Goal: Transaction & Acquisition: Purchase product/service

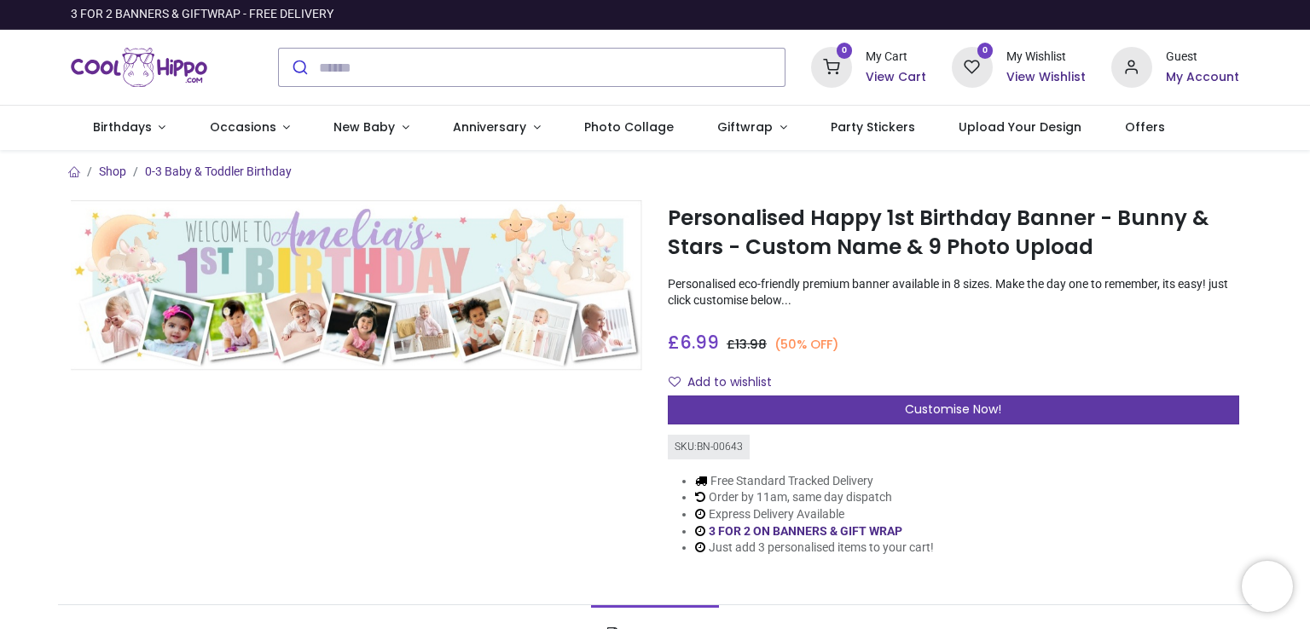
click at [774, 398] on div "Customise Now!" at bounding box center [953, 410] width 571 height 29
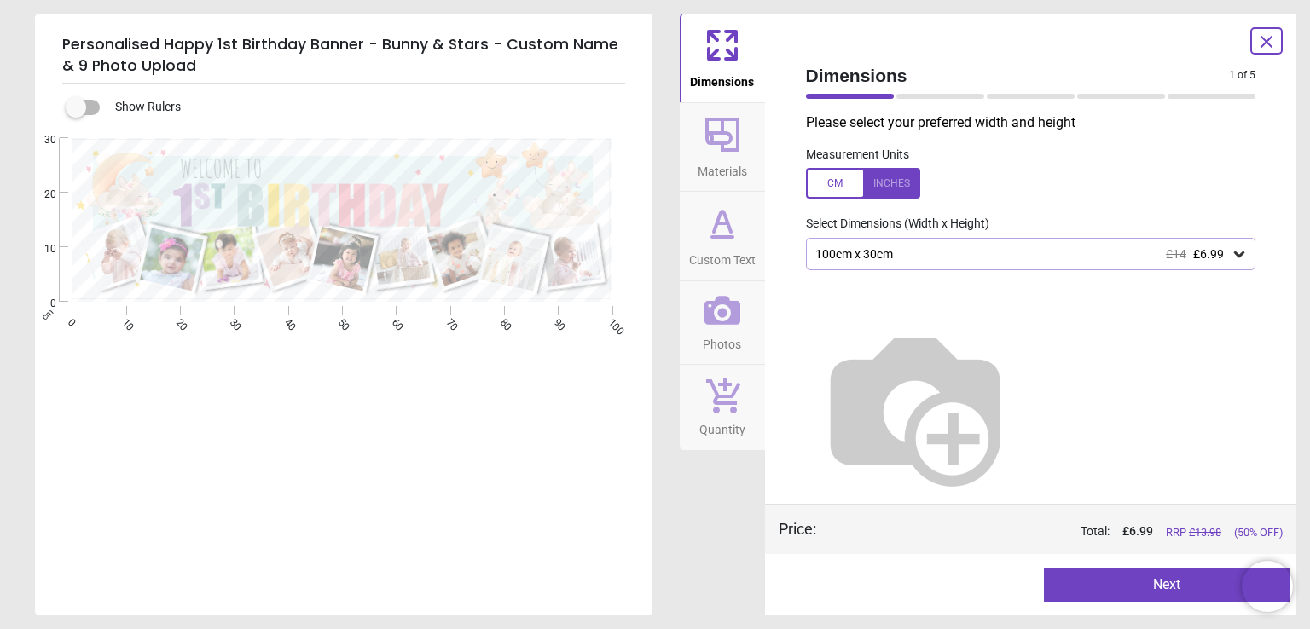
click at [829, 183] on div at bounding box center [863, 183] width 114 height 31
click at [837, 260] on div "39.4" x 11.8" (3ft 3" x 1ft) £14 £6.99" at bounding box center [1023, 254] width 418 height 14
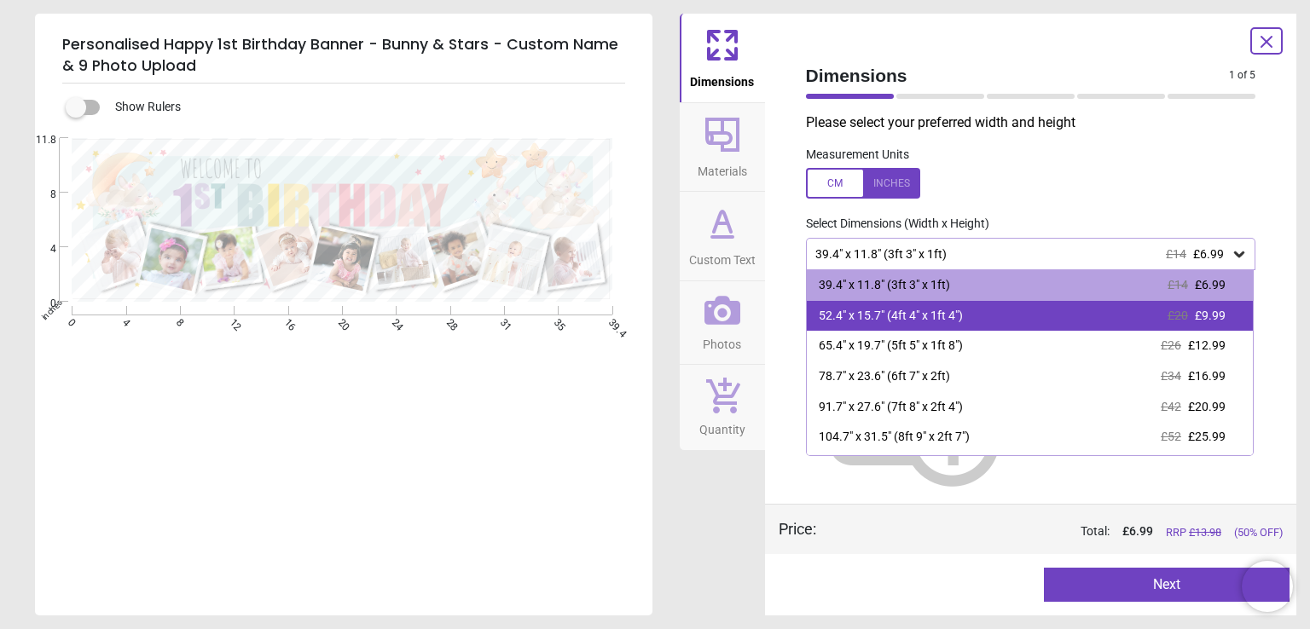
click at [843, 318] on div "52.4" x 15.7" (4ft 4" x 1ft 4")" at bounding box center [891, 316] width 144 height 17
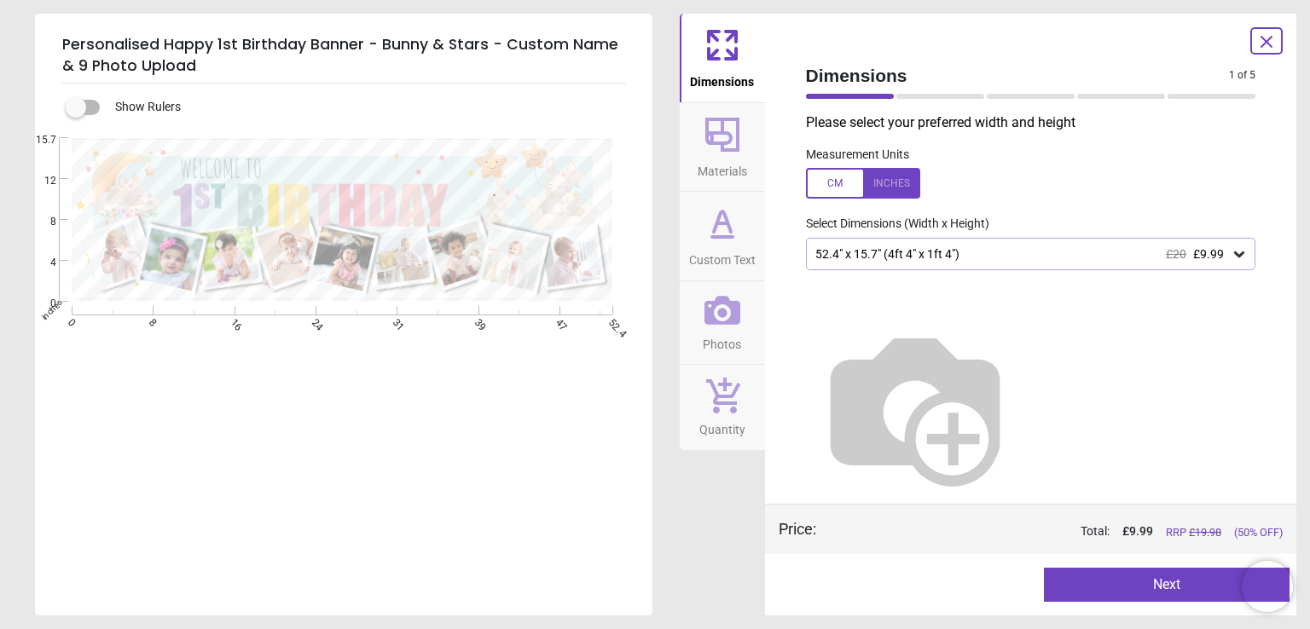
click at [743, 144] on button "Materials" at bounding box center [722, 147] width 85 height 89
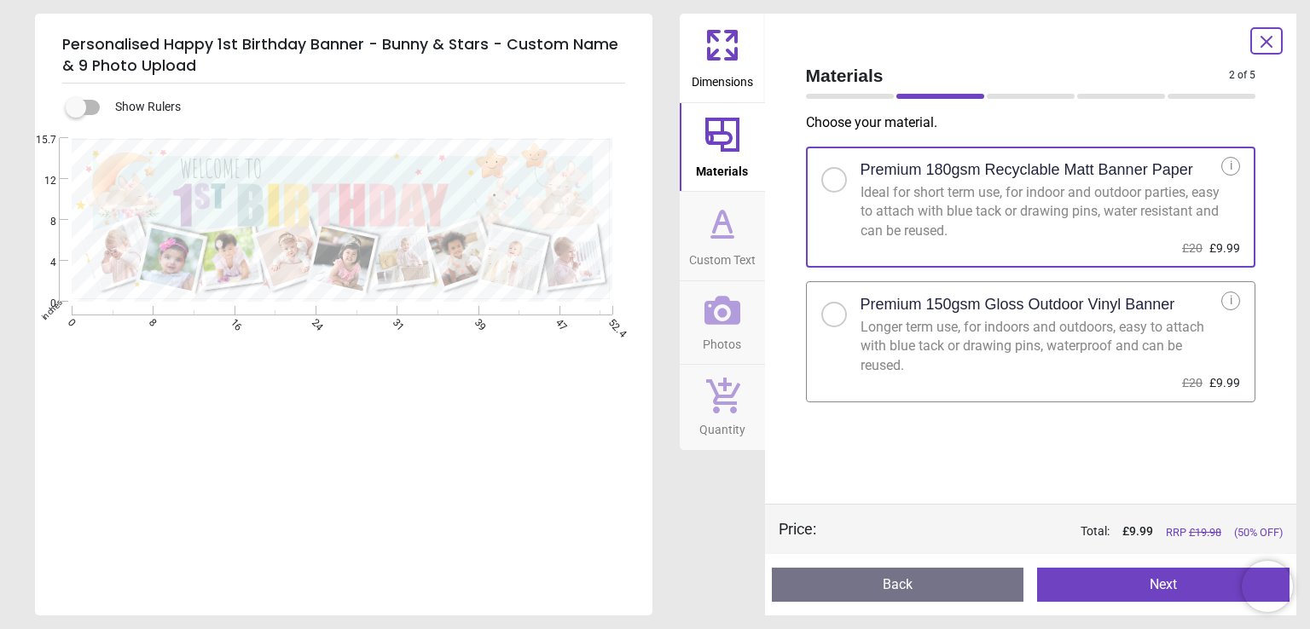
click at [840, 313] on div at bounding box center [834, 315] width 26 height 26
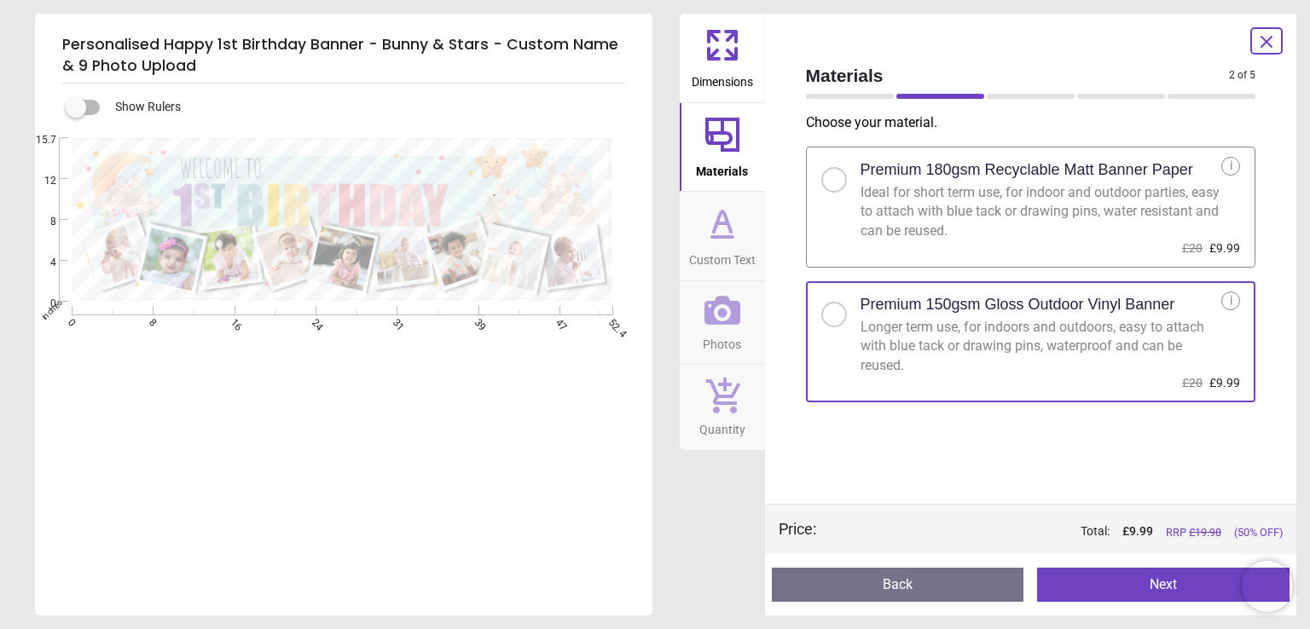
click at [829, 177] on div at bounding box center [834, 180] width 10 height 10
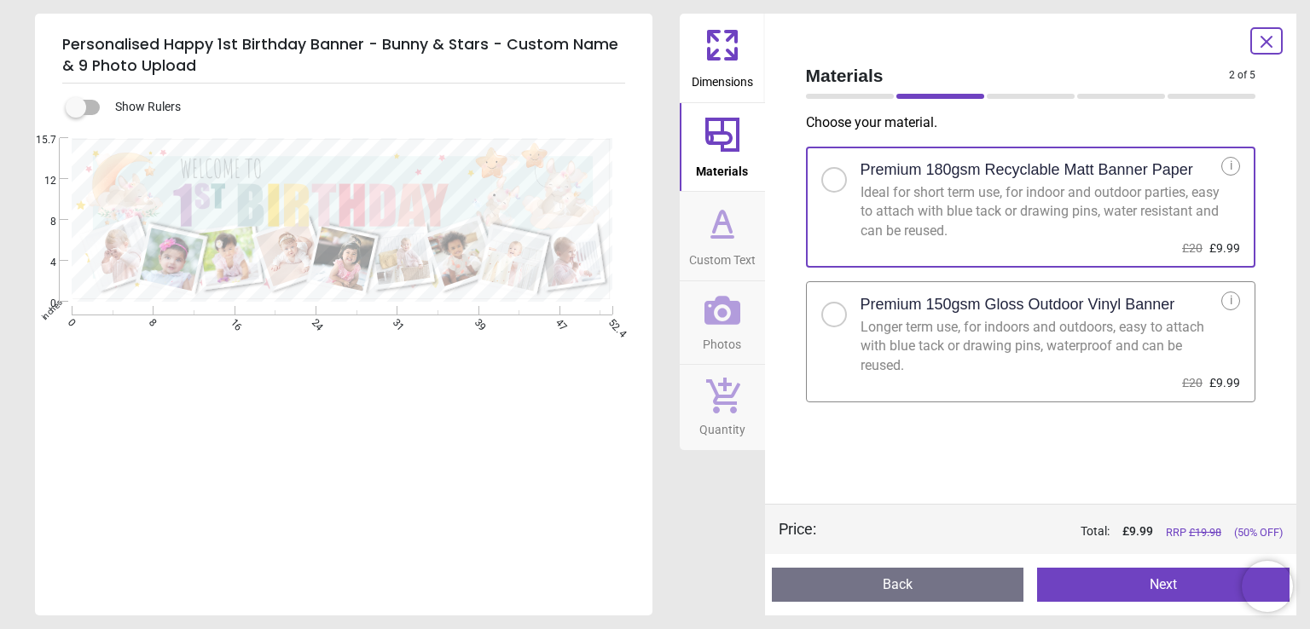
click at [736, 250] on span "Custom Text" at bounding box center [722, 257] width 67 height 26
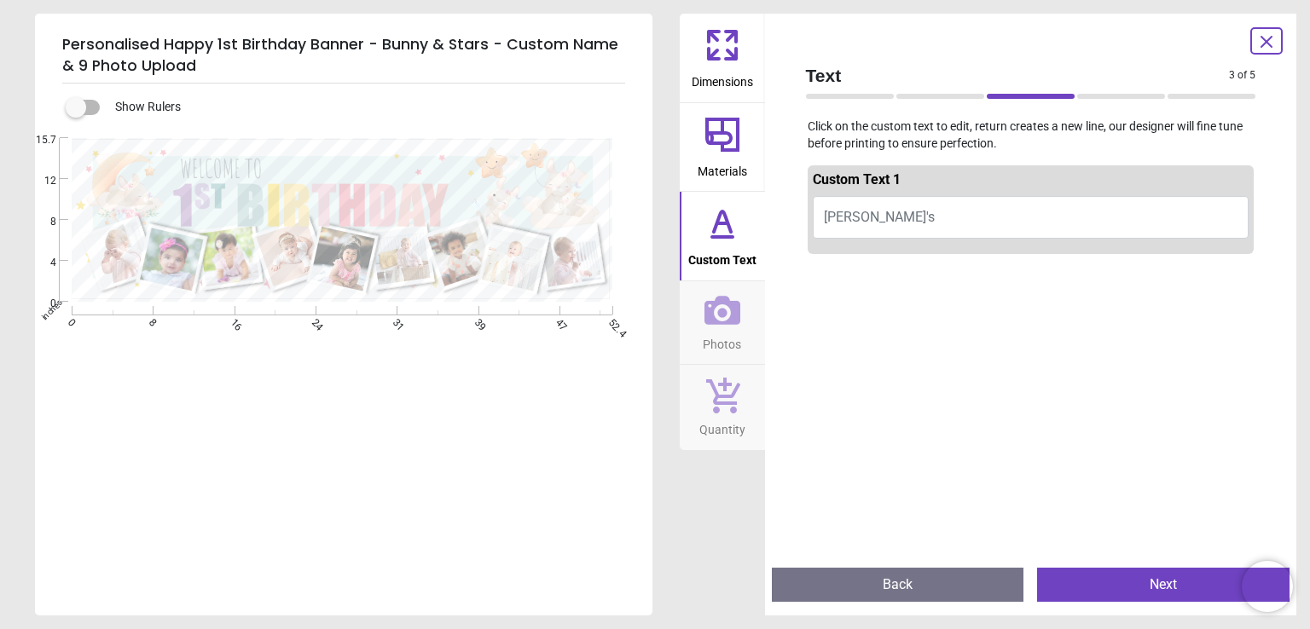
click at [723, 345] on span "Photos" at bounding box center [722, 341] width 38 height 26
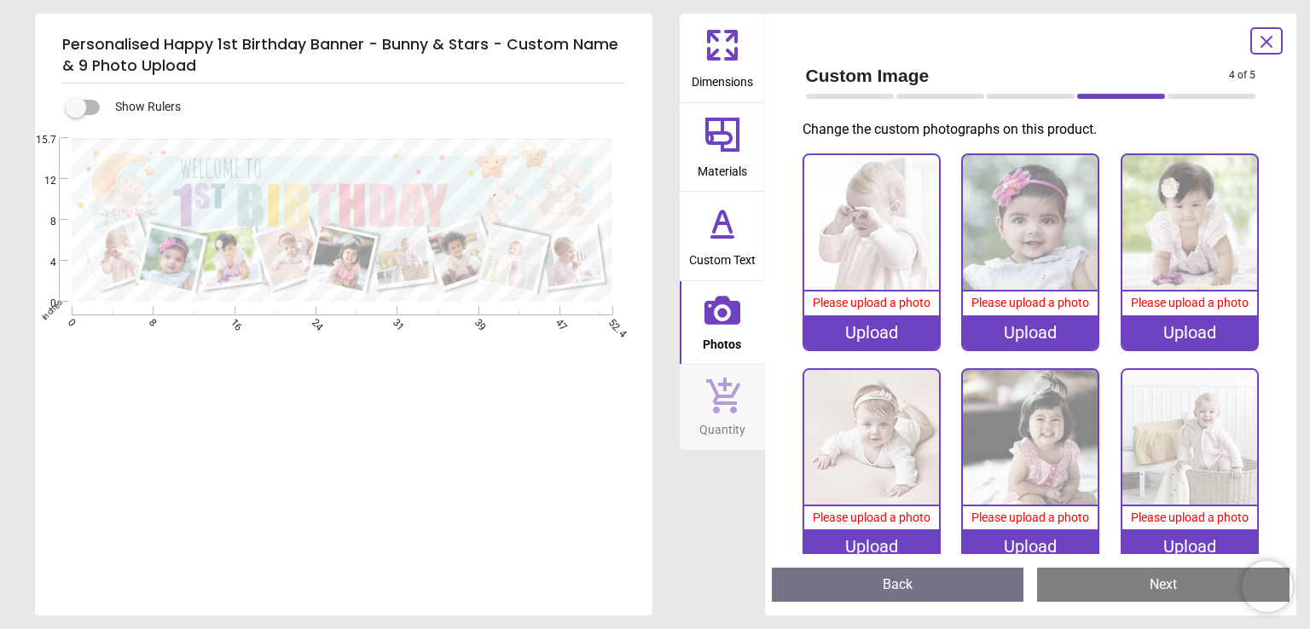
click at [739, 229] on icon at bounding box center [722, 223] width 41 height 41
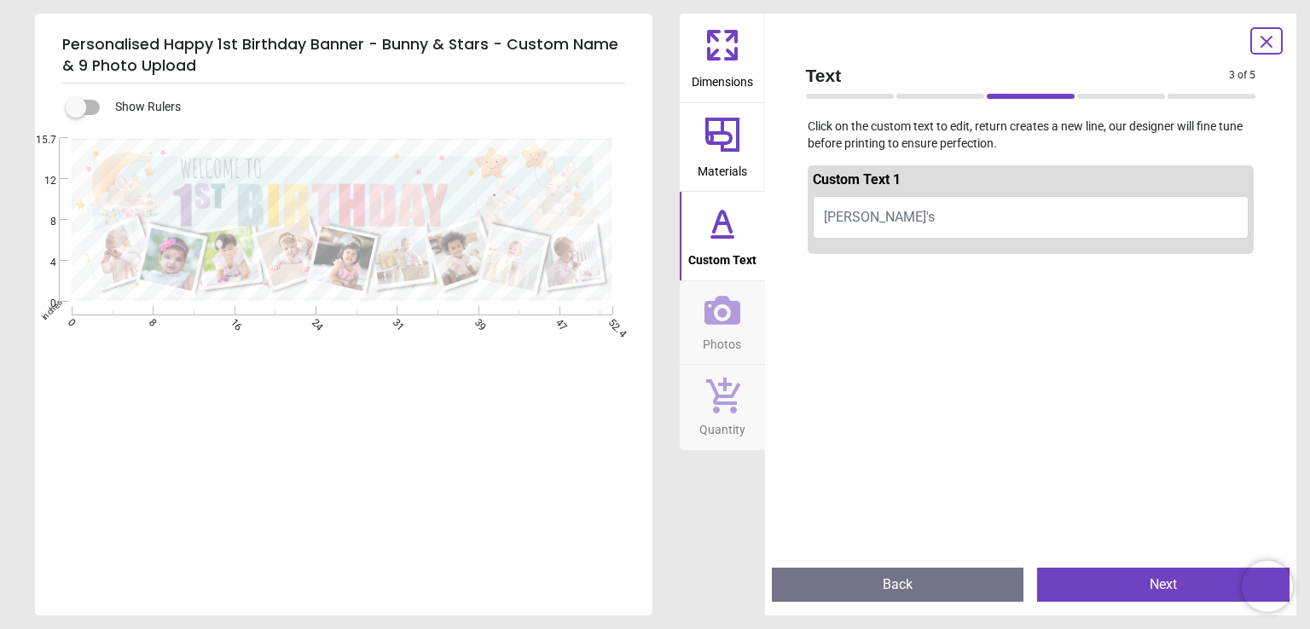
click at [883, 206] on button "[PERSON_NAME]'s" at bounding box center [1031, 217] width 437 height 43
click at [883, 216] on button "[PERSON_NAME]'s" at bounding box center [1031, 217] width 437 height 43
type textarea "******"
click at [733, 310] on icon at bounding box center [722, 310] width 36 height 29
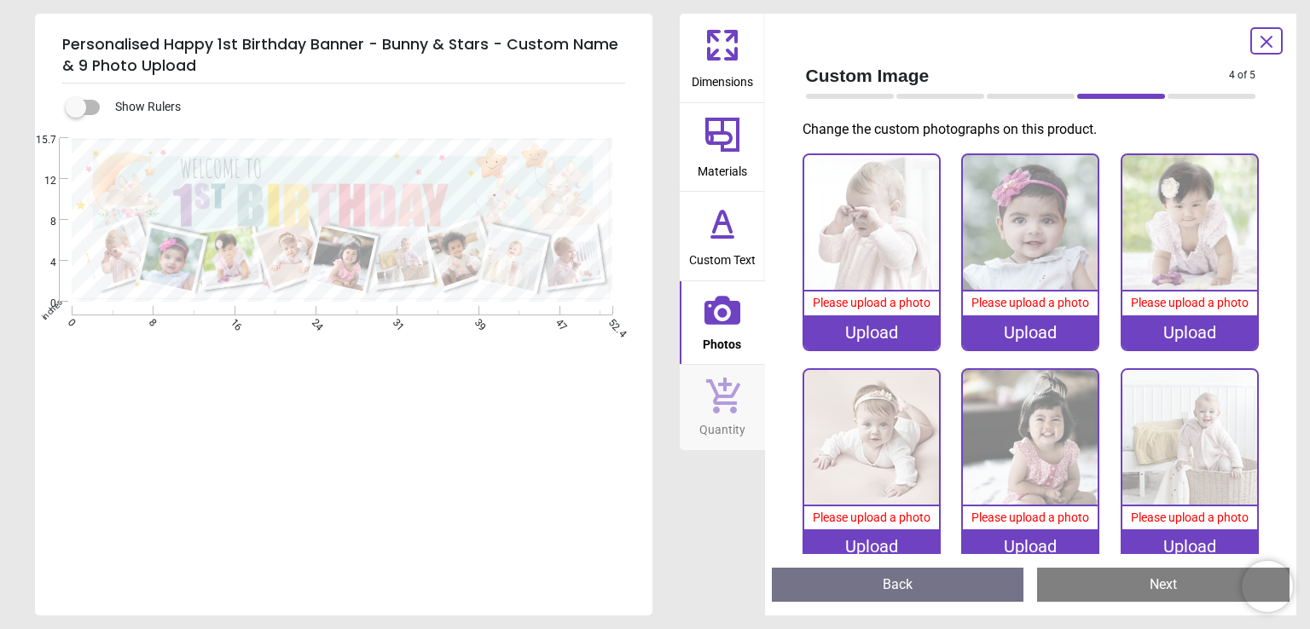
click at [720, 231] on icon at bounding box center [722, 223] width 41 height 41
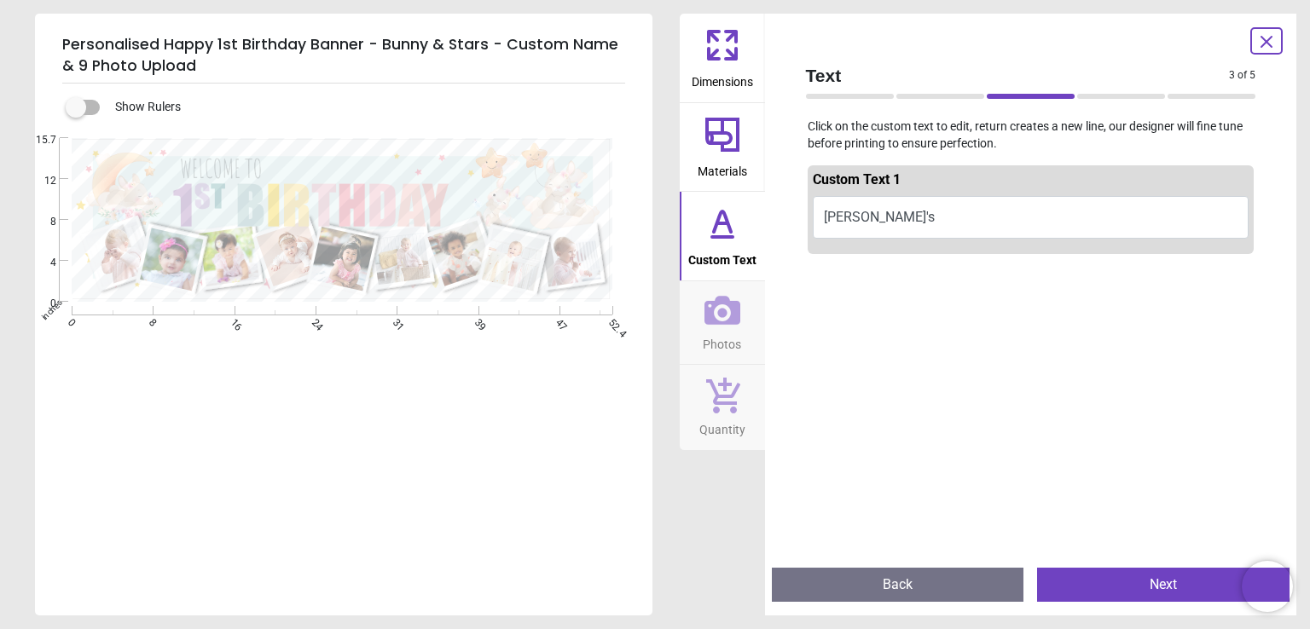
click at [729, 72] on span "Dimensions" at bounding box center [722, 79] width 61 height 26
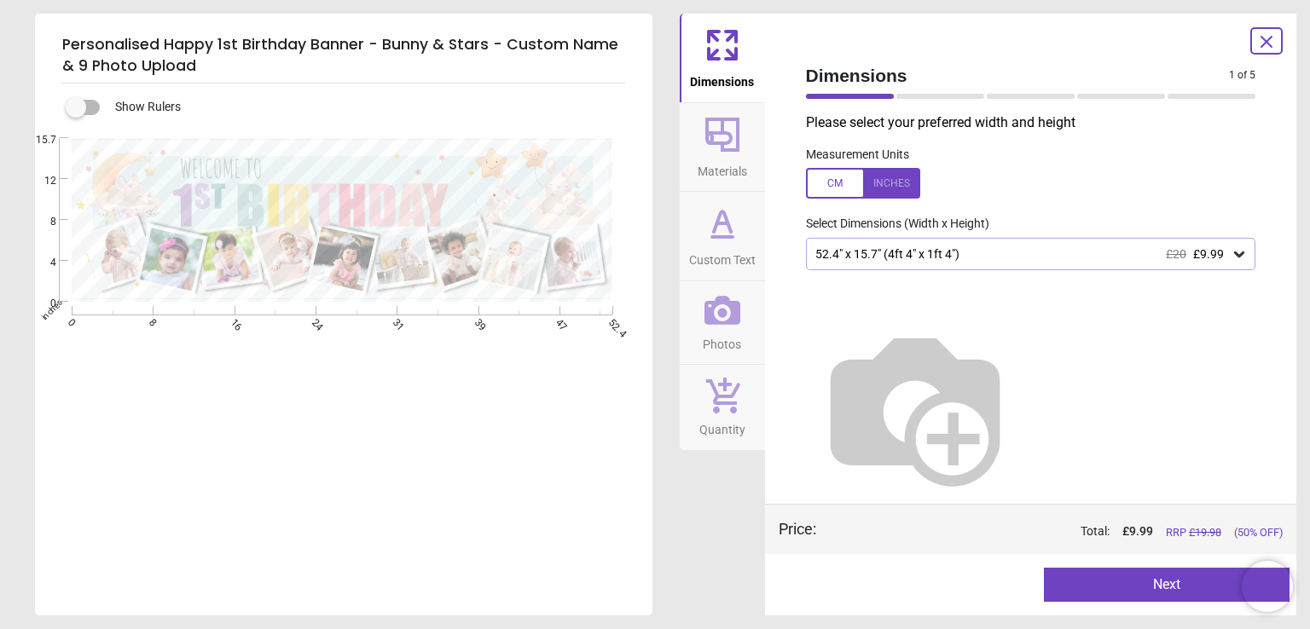
click at [838, 188] on div at bounding box center [863, 183] width 114 height 31
click at [908, 261] on div "133cm x 40cm £20 £9.99" at bounding box center [1023, 254] width 418 height 14
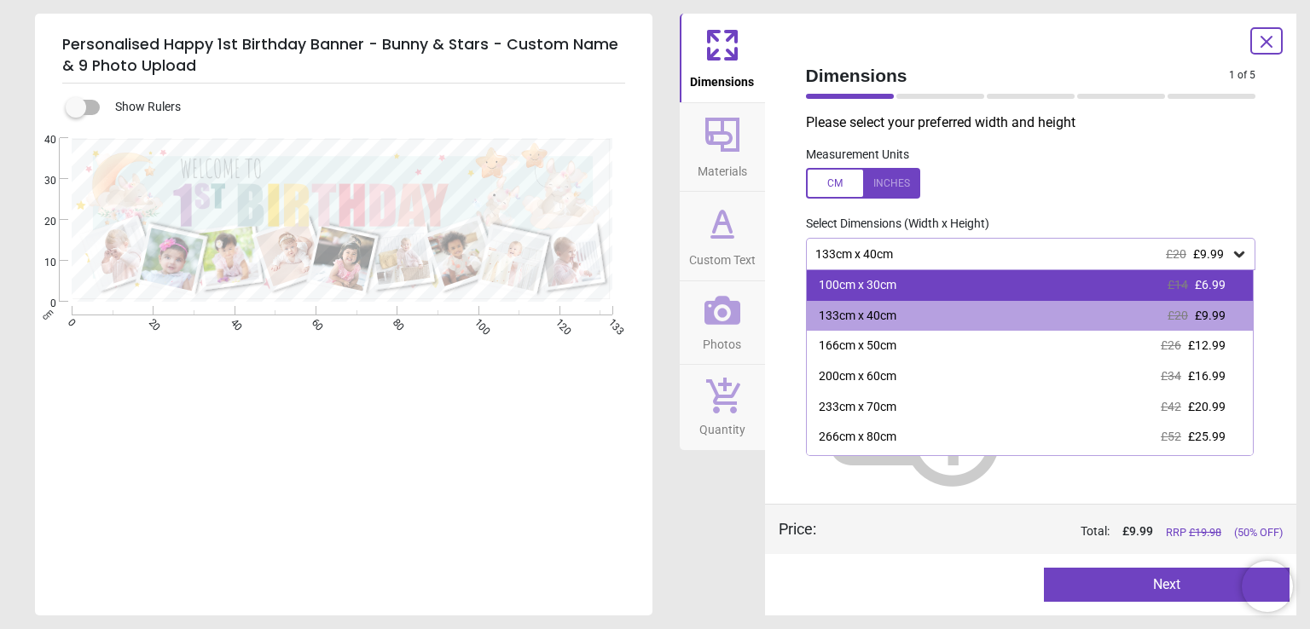
click at [896, 292] on div "100cm x 30cm £14 £6.99" at bounding box center [1030, 285] width 447 height 31
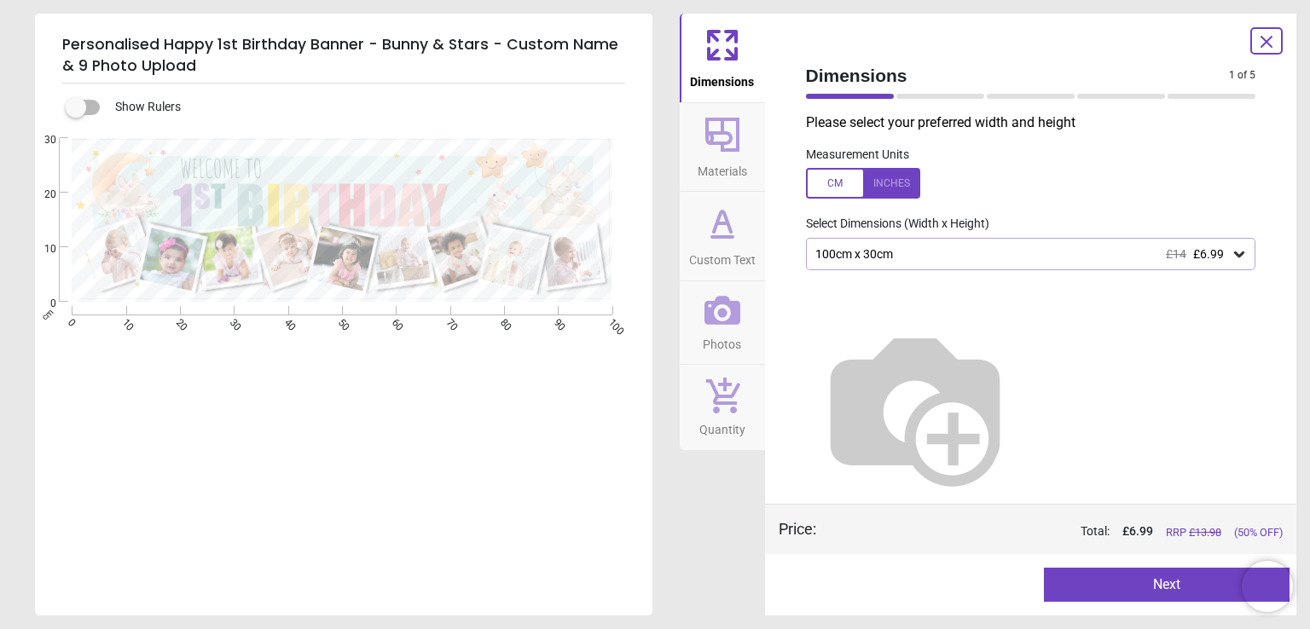
click at [890, 253] on div "100cm x 30cm £14 £6.99" at bounding box center [1023, 254] width 418 height 14
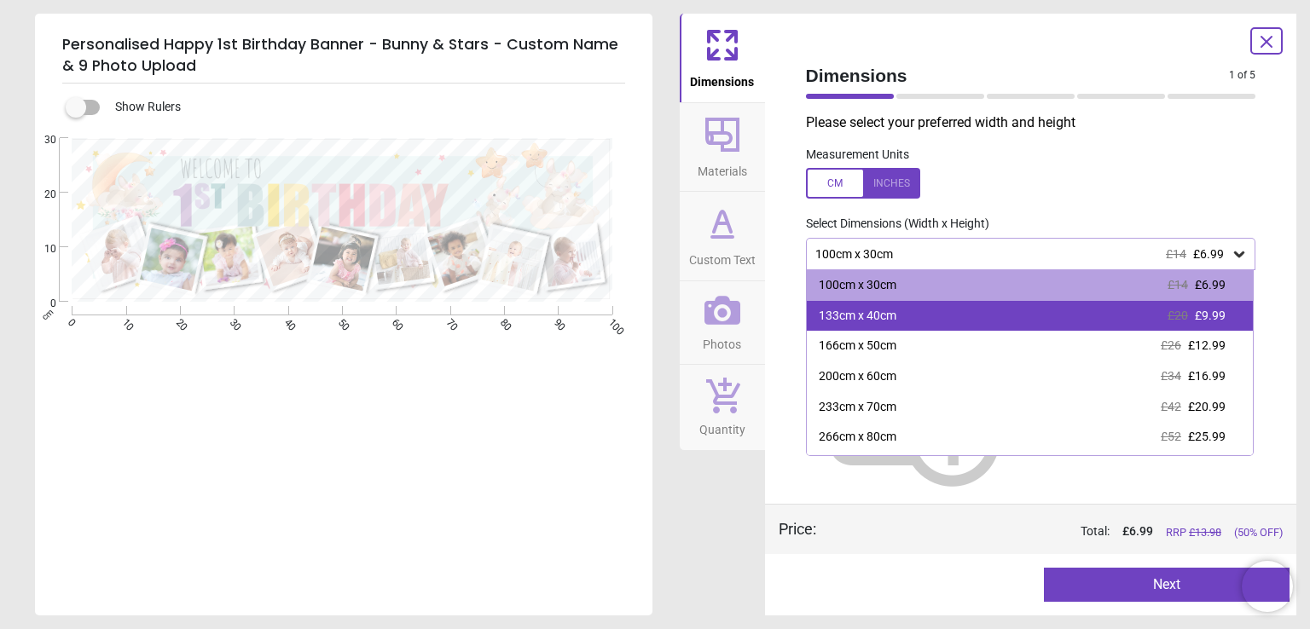
click at [887, 316] on div "133cm x 40cm" at bounding box center [858, 316] width 78 height 17
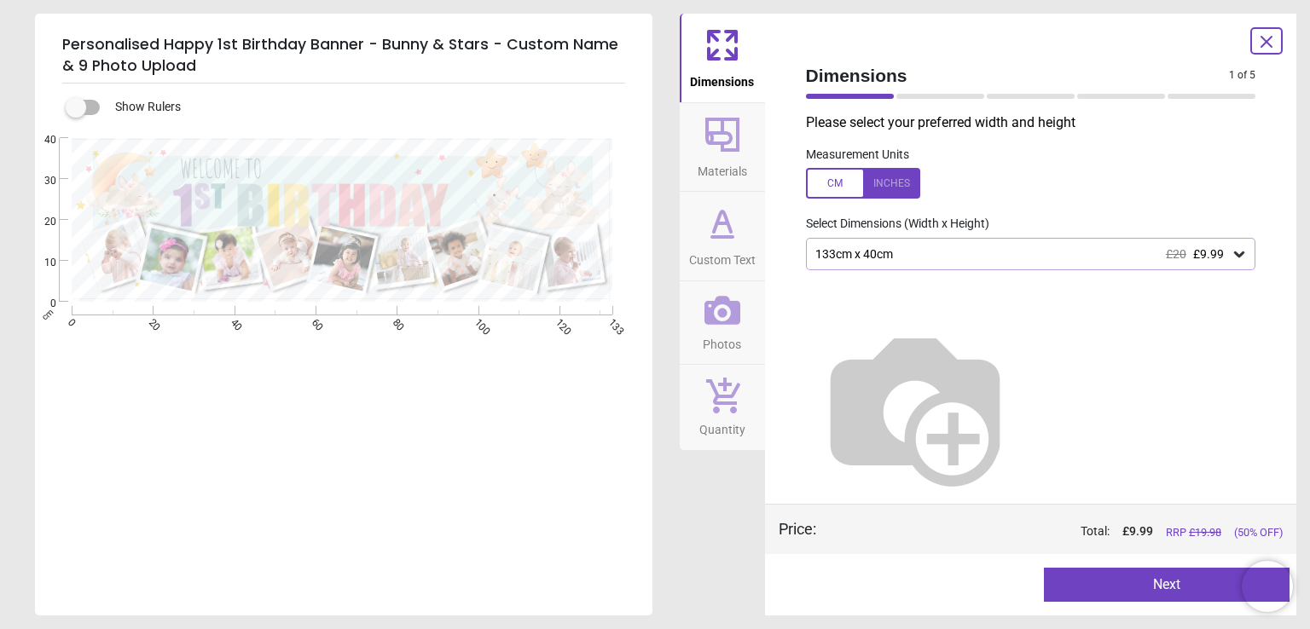
click at [896, 185] on div at bounding box center [863, 183] width 114 height 31
click at [829, 189] on div at bounding box center [863, 183] width 114 height 31
click at [988, 267] on div "133cm x 40cm £20 £9.99" at bounding box center [1031, 254] width 450 height 32
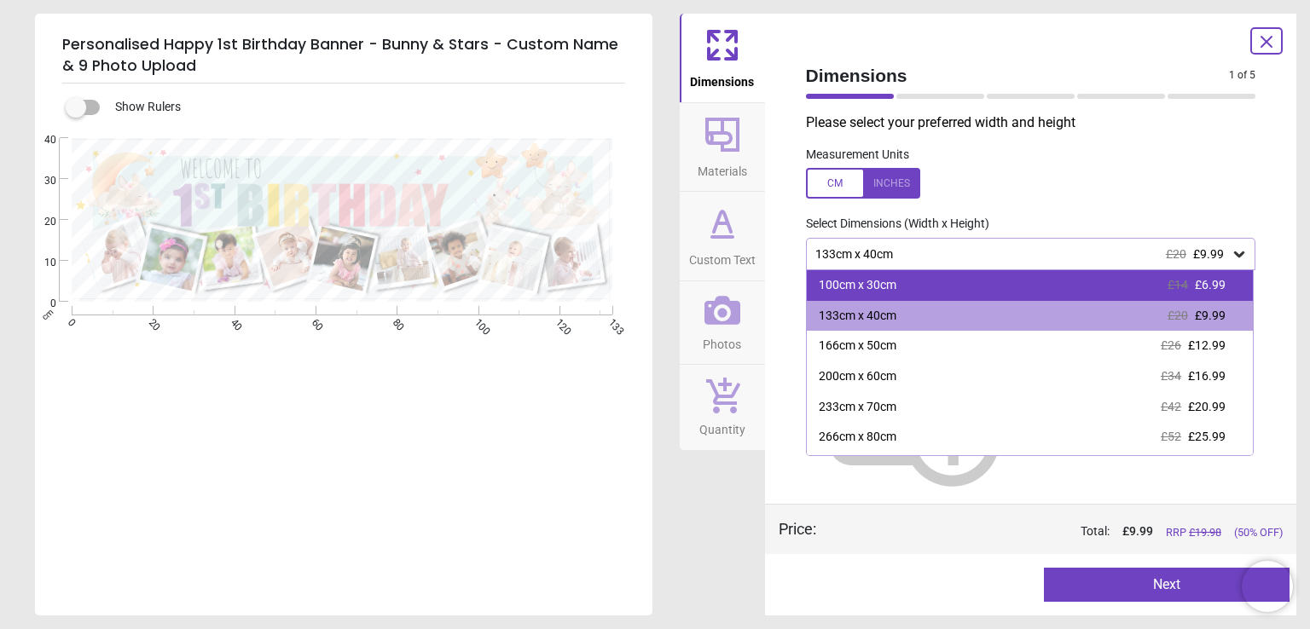
click at [973, 287] on div "100cm x 30cm £14 £6.99" at bounding box center [1030, 285] width 447 height 31
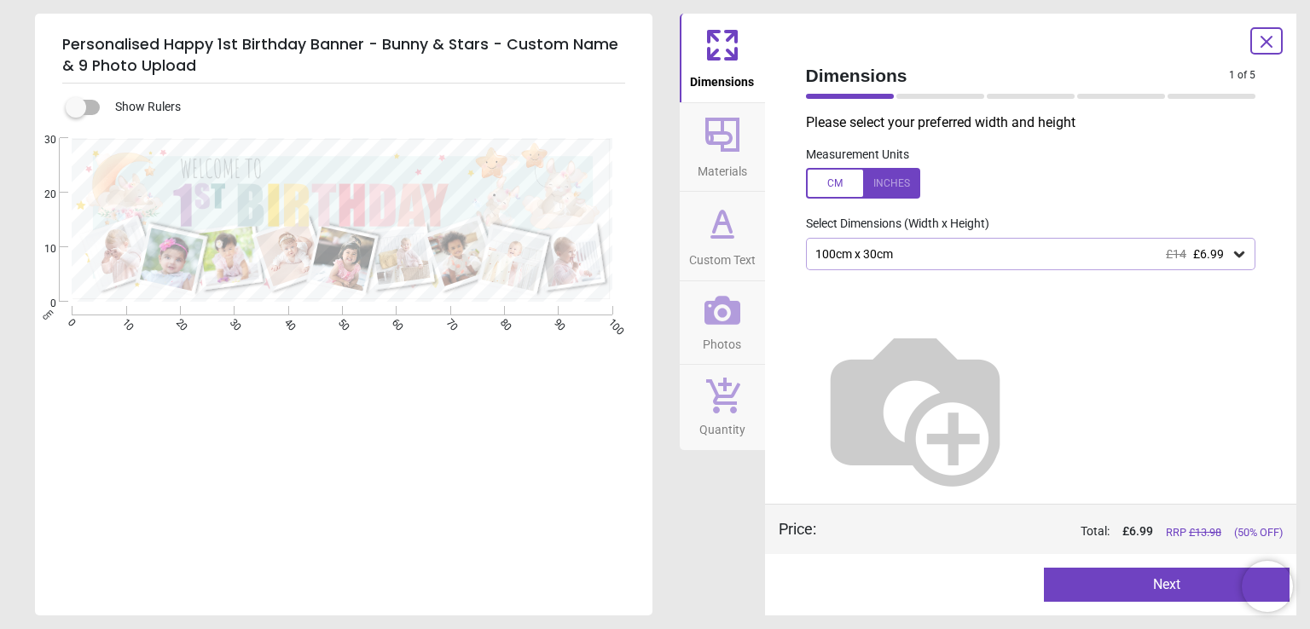
click at [727, 311] on icon at bounding box center [722, 310] width 36 height 29
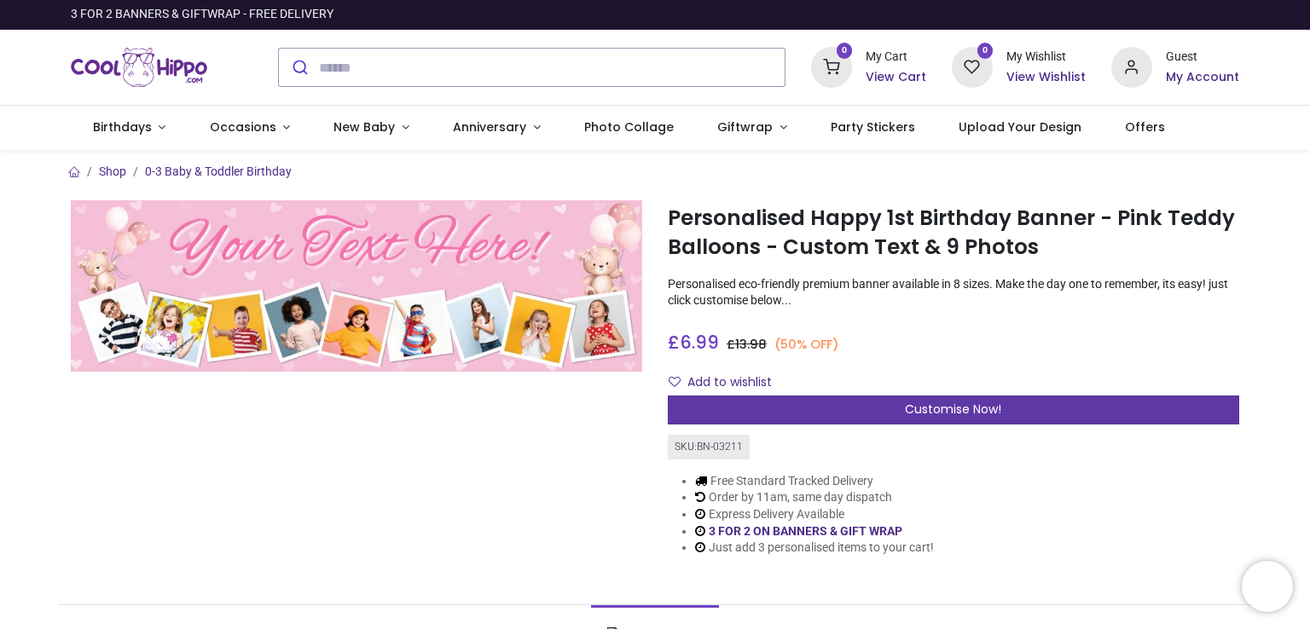
click at [913, 408] on span "Customise Now!" at bounding box center [953, 409] width 96 height 17
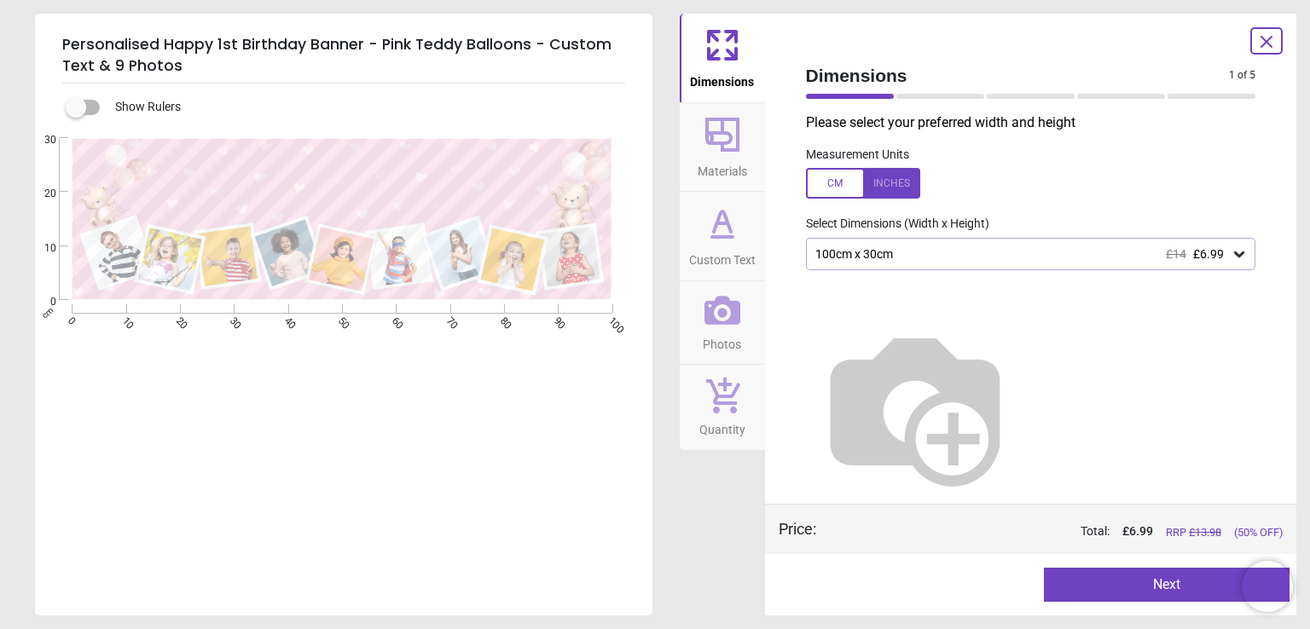
click at [714, 229] on icon at bounding box center [722, 221] width 17 height 20
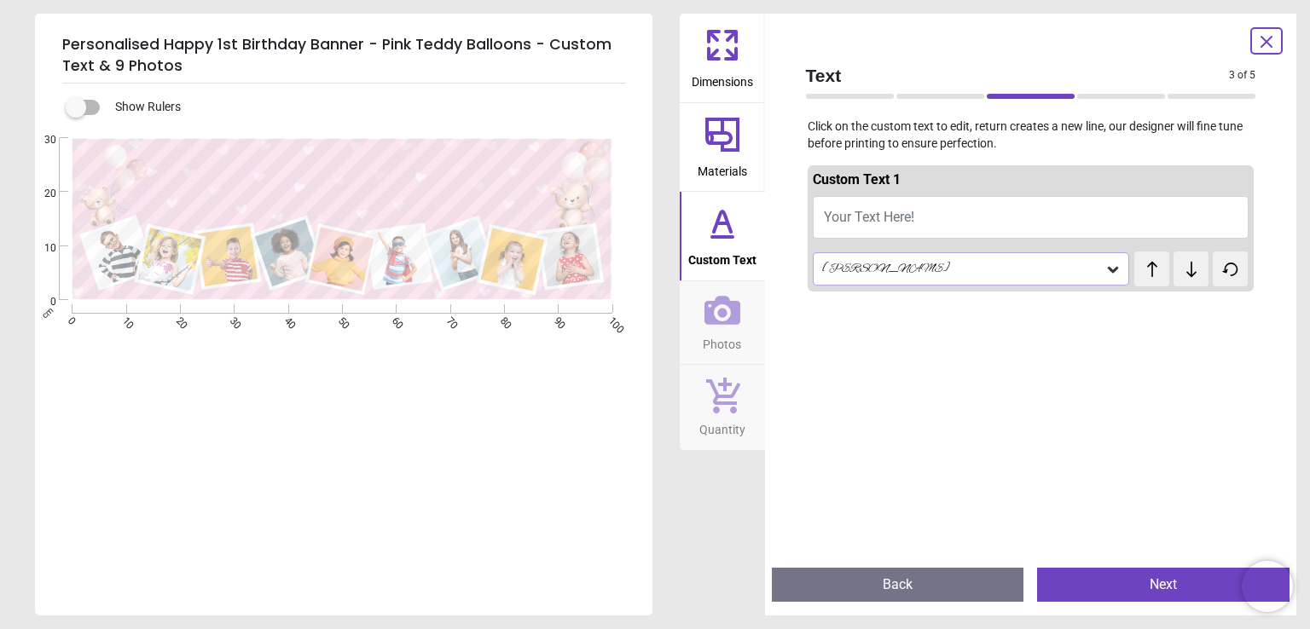
click at [844, 223] on span "Your Text Here!" at bounding box center [869, 217] width 90 height 16
type textarea "**********"
